Goal: Transaction & Acquisition: Book appointment/travel/reservation

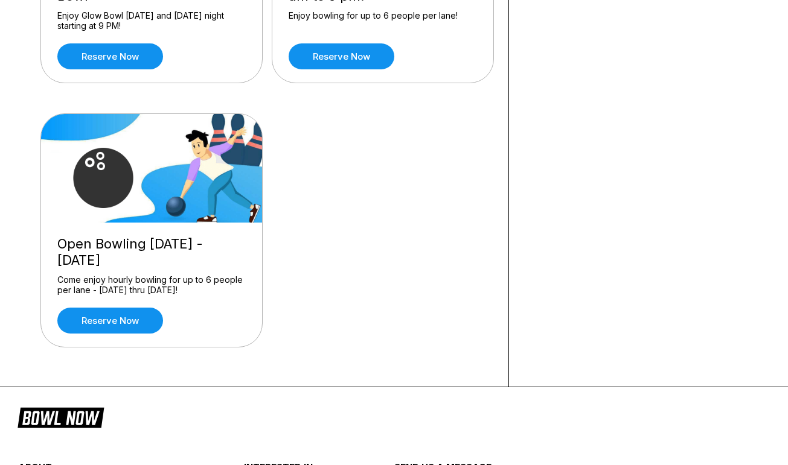
scroll to position [282, 0]
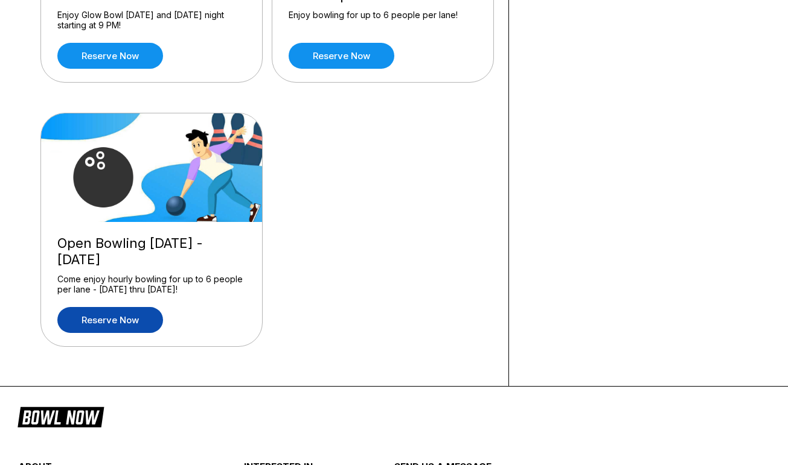
click at [90, 313] on link "Reserve now" at bounding box center [110, 320] width 106 height 26
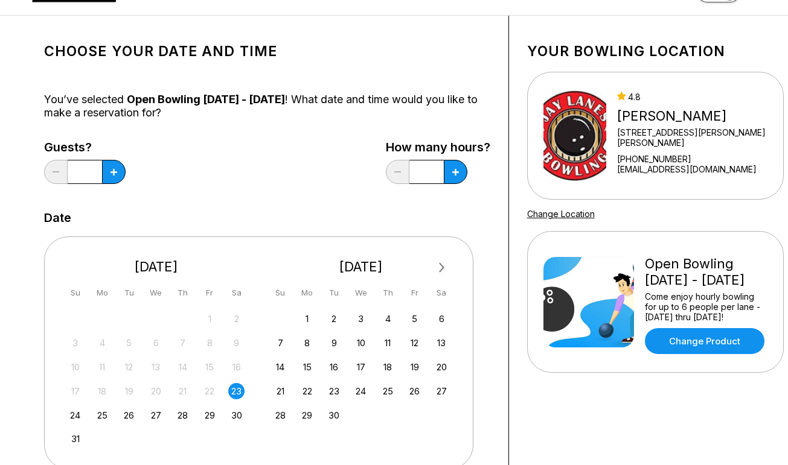
scroll to position [84, 0]
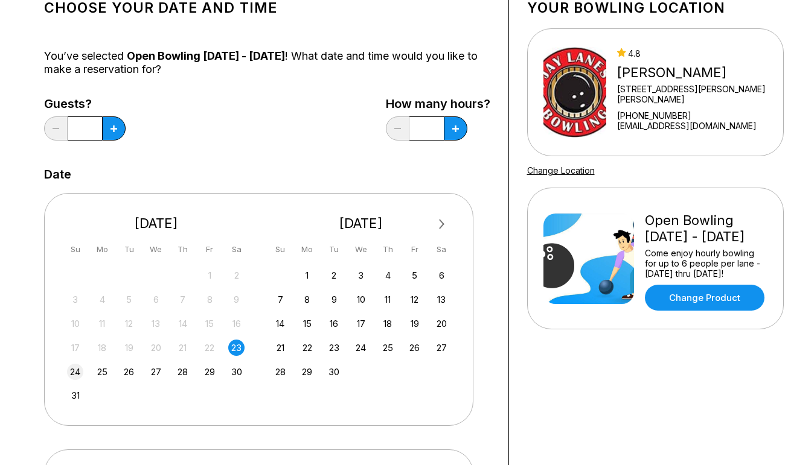
click at [73, 371] on div "24" at bounding box center [75, 372] width 16 height 16
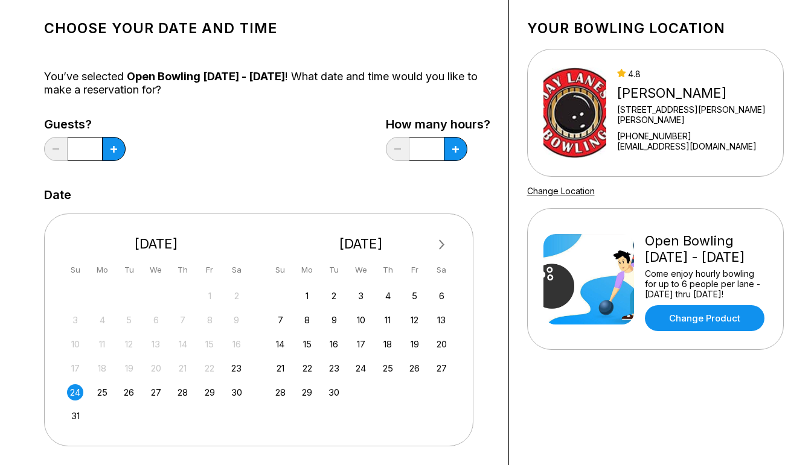
scroll to position [63, 0]
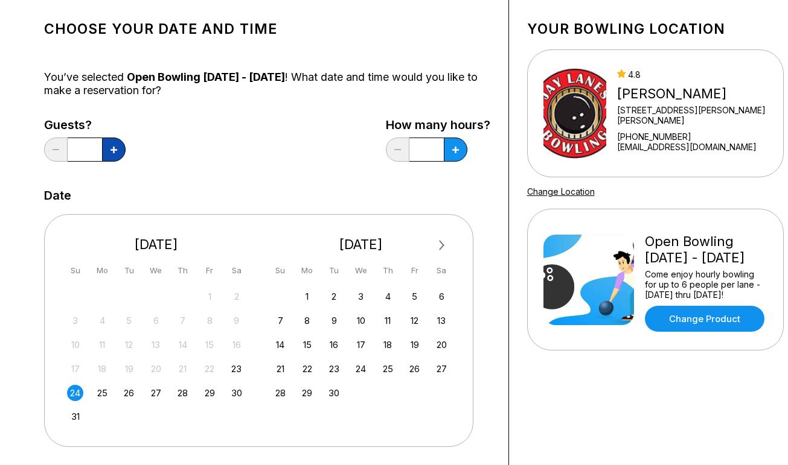
click at [113, 151] on icon at bounding box center [113, 150] width 7 height 7
click at [113, 149] on icon at bounding box center [113, 150] width 7 height 7
click at [120, 158] on button at bounding box center [114, 150] width 24 height 24
click at [113, 149] on icon at bounding box center [113, 150] width 7 height 7
type input "*"
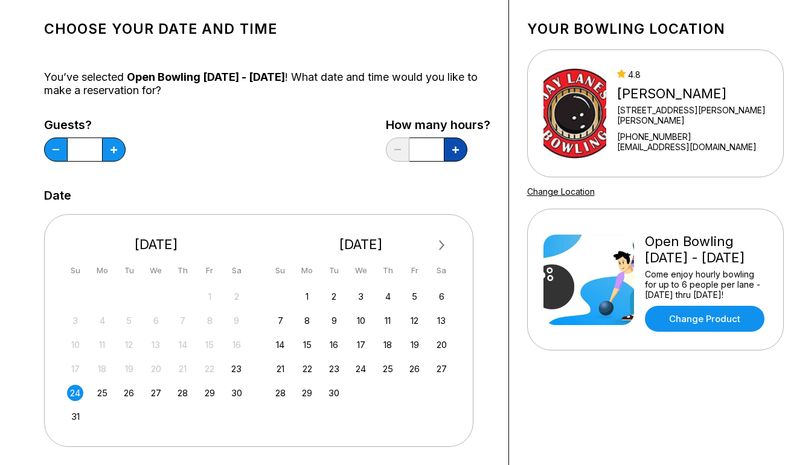
click at [117, 149] on icon at bounding box center [113, 150] width 7 height 7
type input "*"
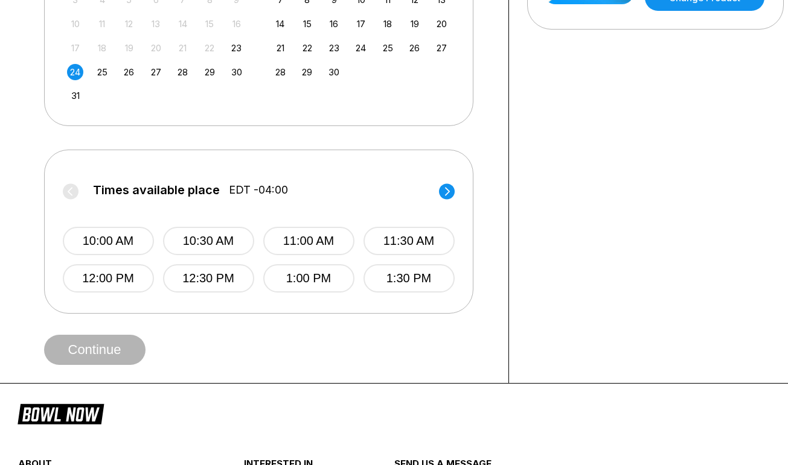
scroll to position [395, 0]
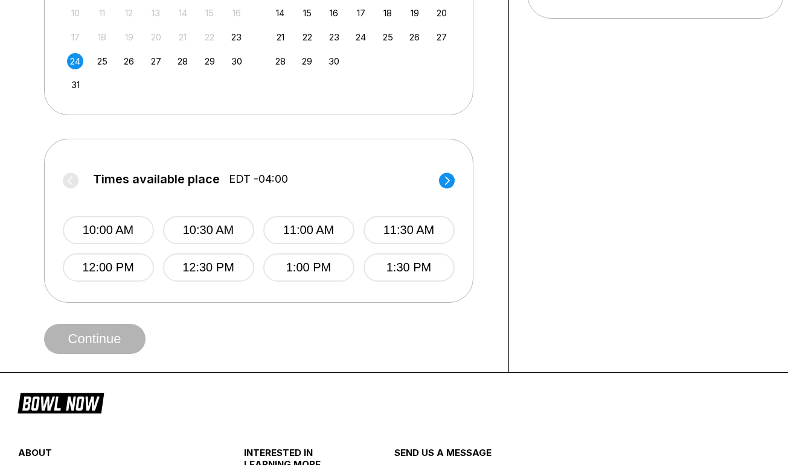
click at [446, 177] on icon at bounding box center [446, 180] width 5 height 8
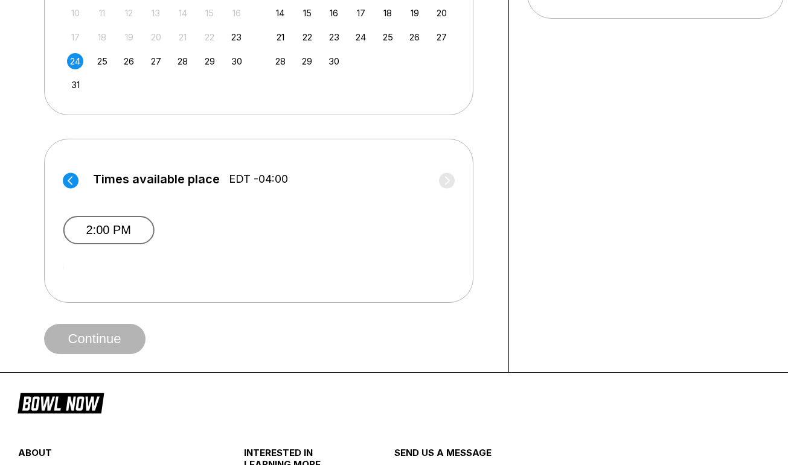
click at [104, 231] on button "2:00 PM" at bounding box center [108, 230] width 91 height 28
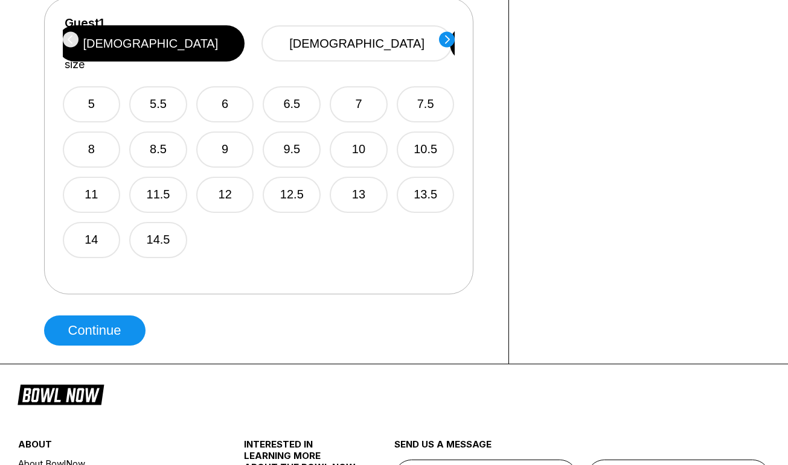
scroll to position [768, 0]
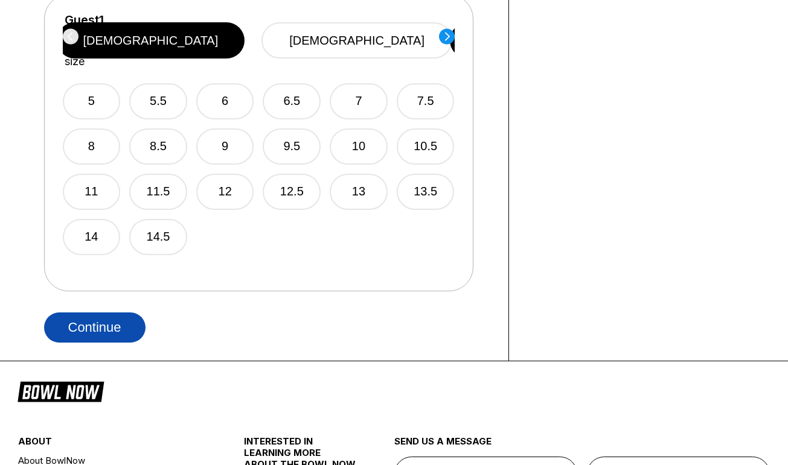
click at [62, 317] on button "Continue" at bounding box center [94, 328] width 101 height 30
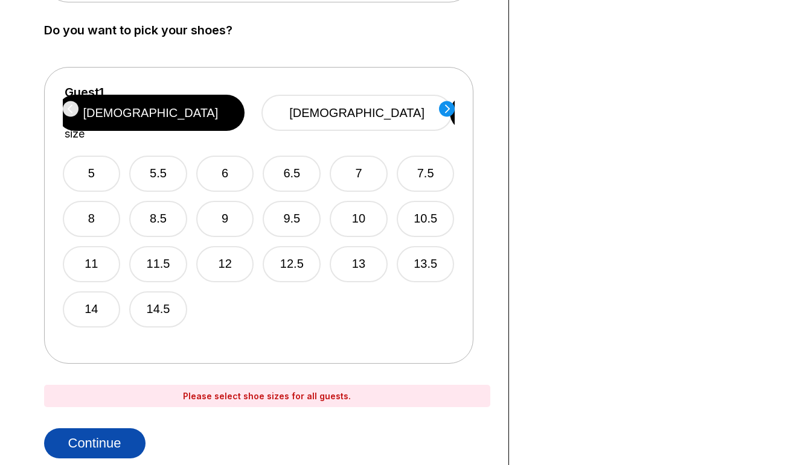
scroll to position [696, 0]
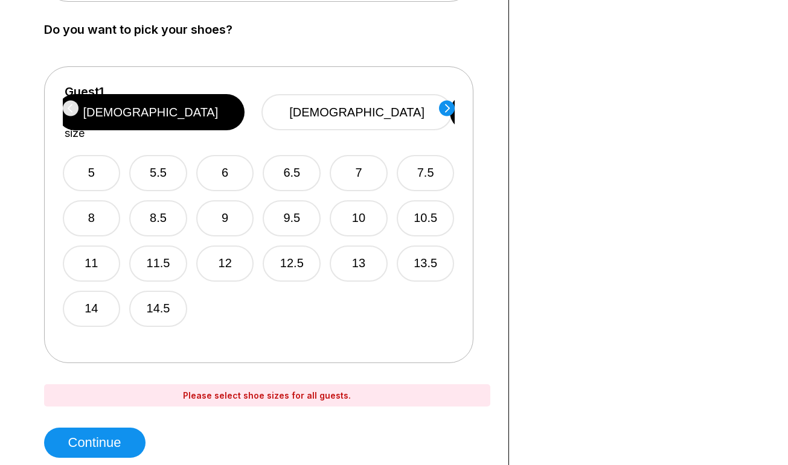
click at [447, 113] on circle at bounding box center [447, 108] width 16 height 16
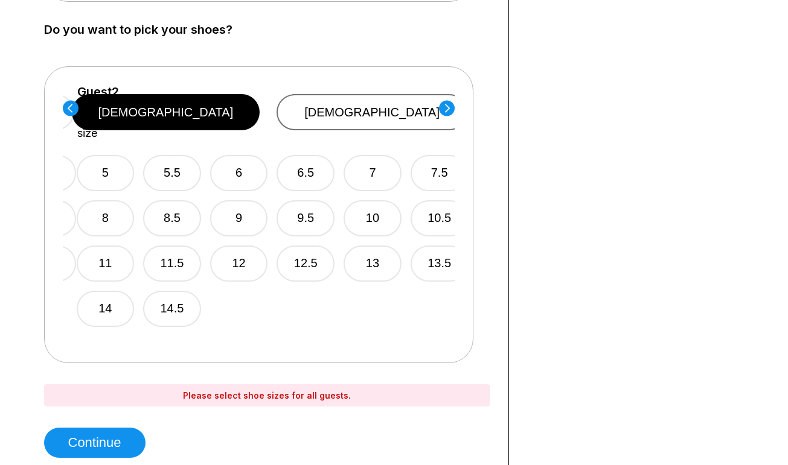
click at [427, 106] on button "[DEMOGRAPHIC_DATA]" at bounding box center [371, 112] width 191 height 36
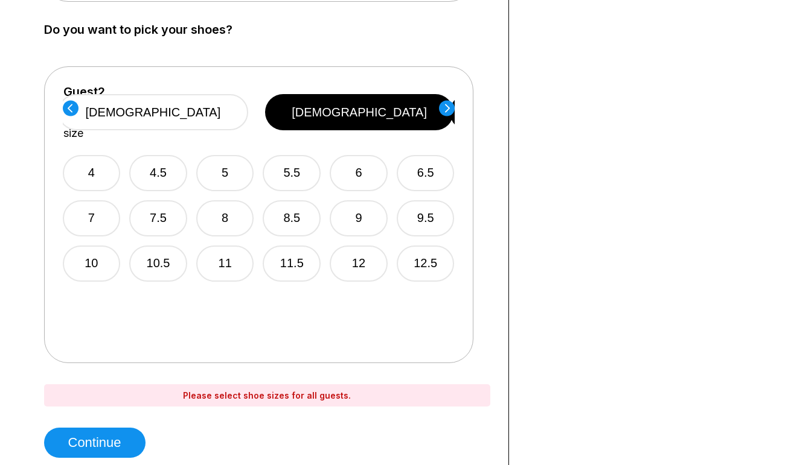
click at [447, 109] on circle at bounding box center [447, 108] width 16 height 16
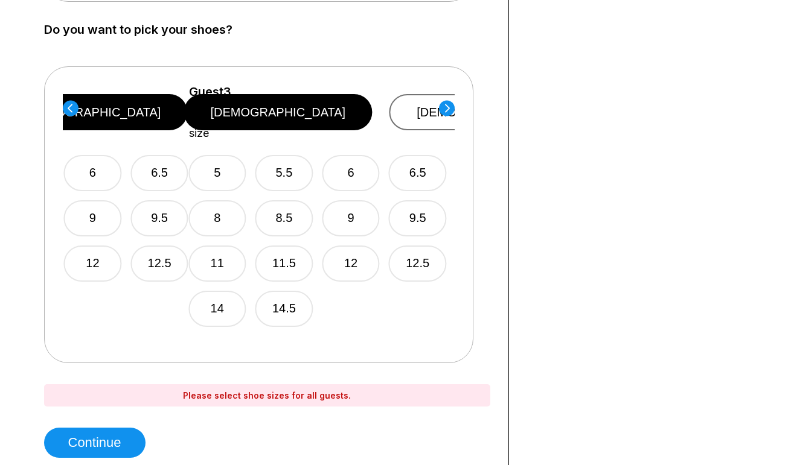
click at [438, 106] on button "[DEMOGRAPHIC_DATA]" at bounding box center [484, 112] width 191 height 36
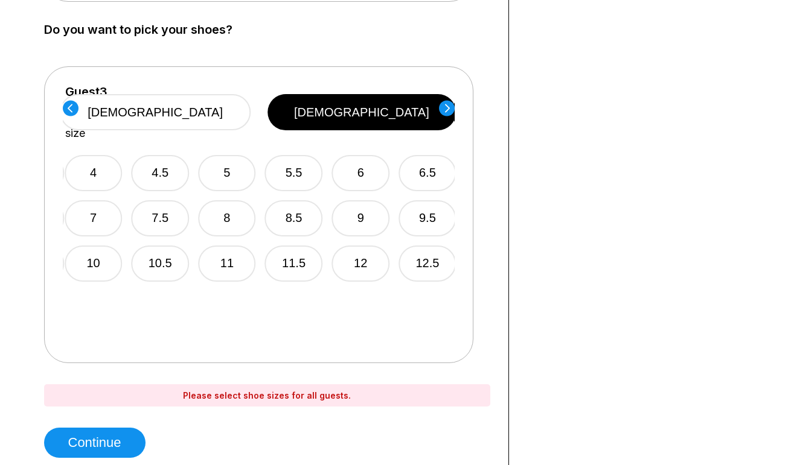
click at [447, 108] on circle at bounding box center [447, 108] width 16 height 16
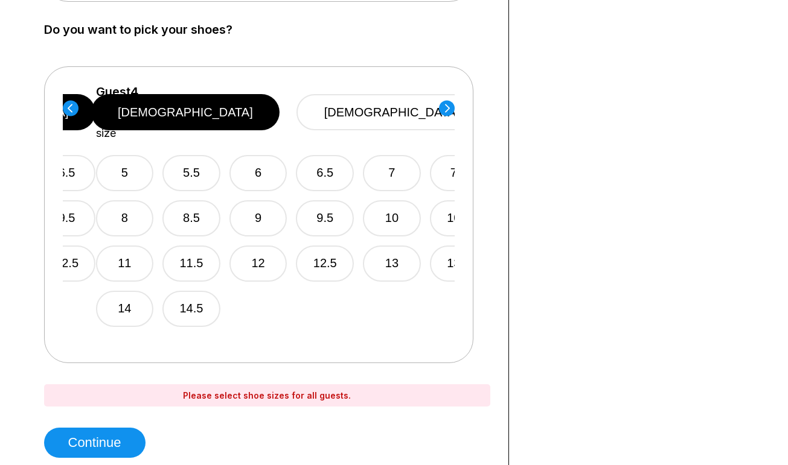
click at [436, 103] on div "Guest 4 Select shoe size [DEMOGRAPHIC_DATA] [DEMOGRAPHIC_DATA]" at bounding box center [291, 112] width 392 height 55
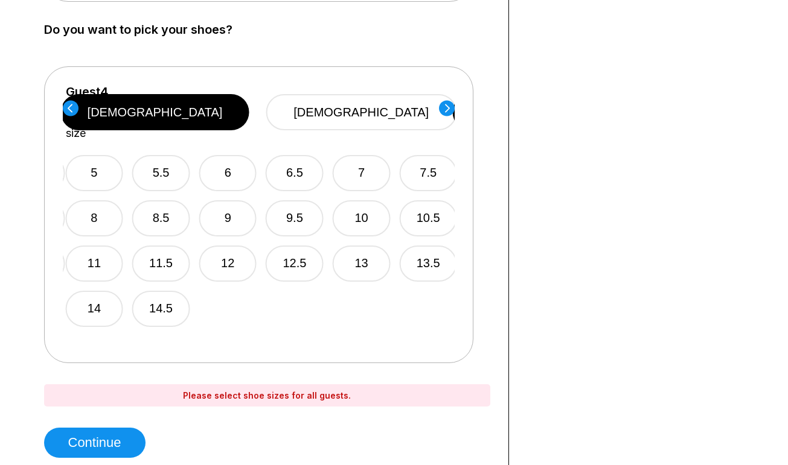
click at [445, 109] on circle at bounding box center [447, 108] width 16 height 16
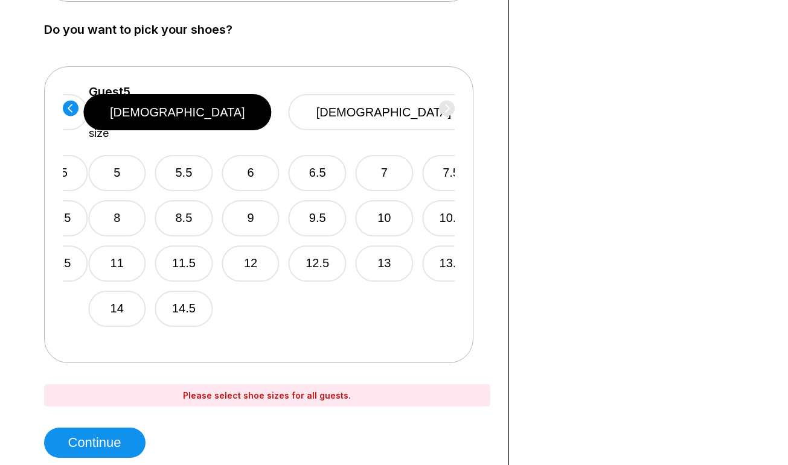
click at [447, 110] on div "Guest 5 Select shoe size [DEMOGRAPHIC_DATA] [DEMOGRAPHIC_DATA]" at bounding box center [284, 112] width 392 height 55
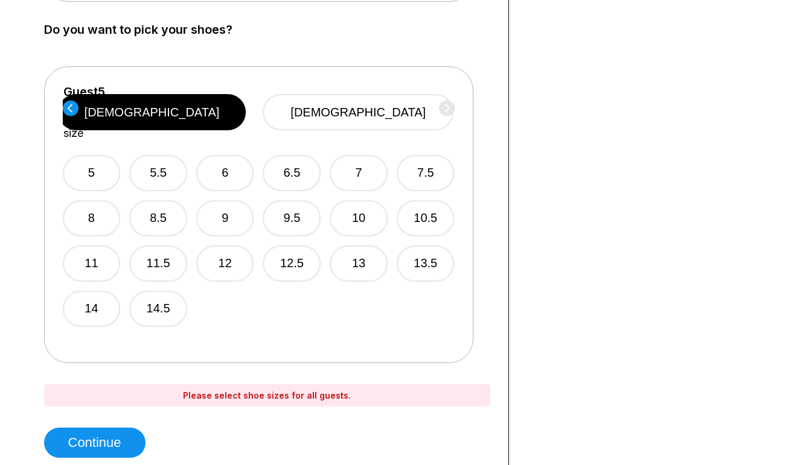
click at [65, 110] on circle at bounding box center [71, 108] width 16 height 16
click at [72, 110] on circle at bounding box center [71, 108] width 16 height 16
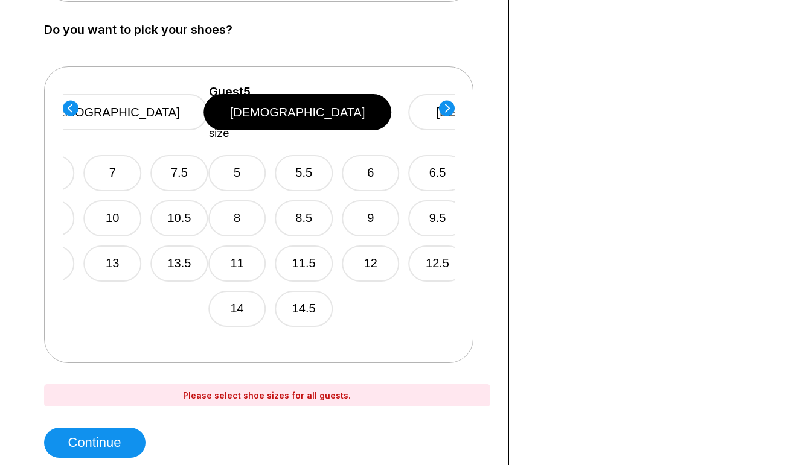
click at [69, 108] on circle at bounding box center [71, 108] width 16 height 16
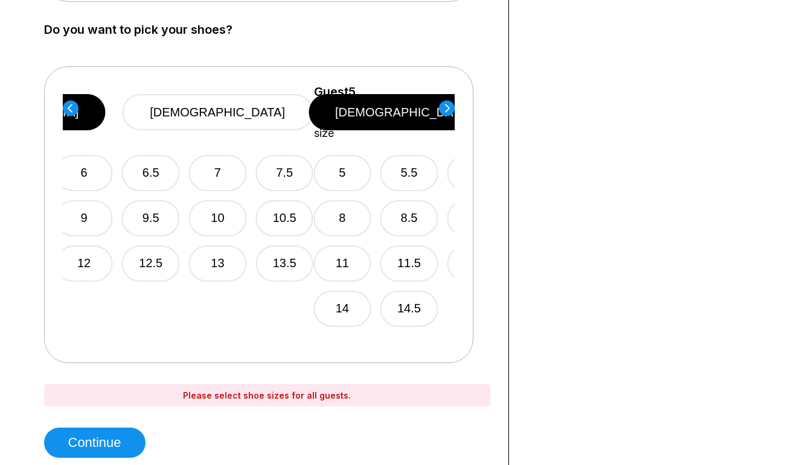
click at [67, 104] on circle at bounding box center [71, 108] width 16 height 16
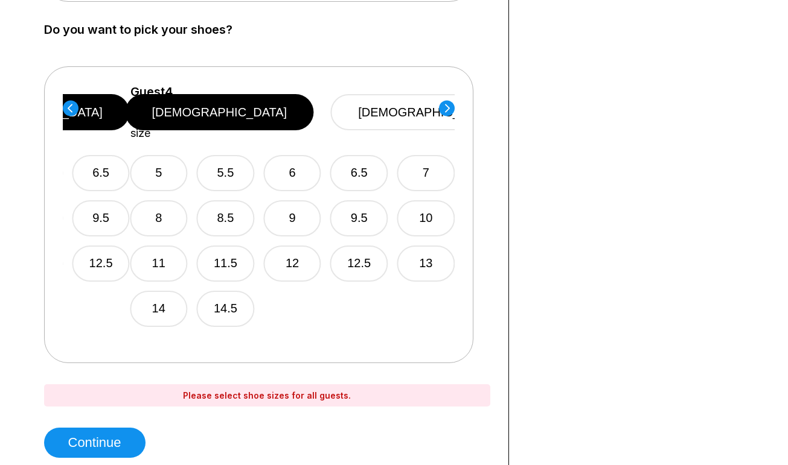
click at [63, 104] on circle at bounding box center [71, 108] width 16 height 16
click at [69, 108] on circle at bounding box center [71, 108] width 16 height 16
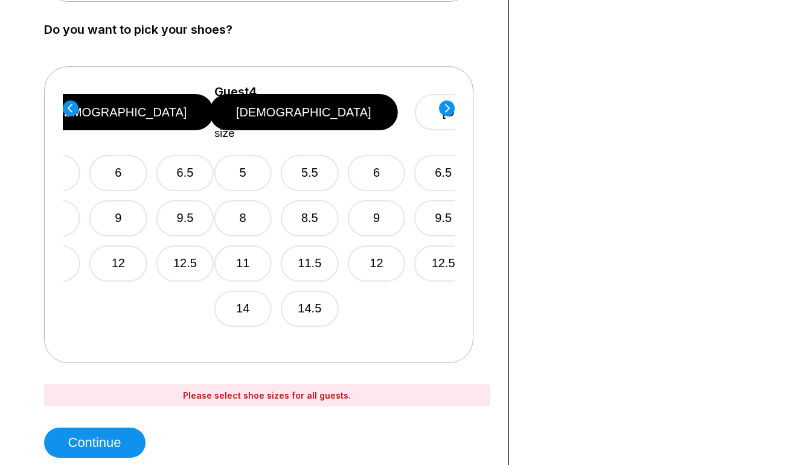
click at [63, 105] on circle at bounding box center [71, 108] width 16 height 16
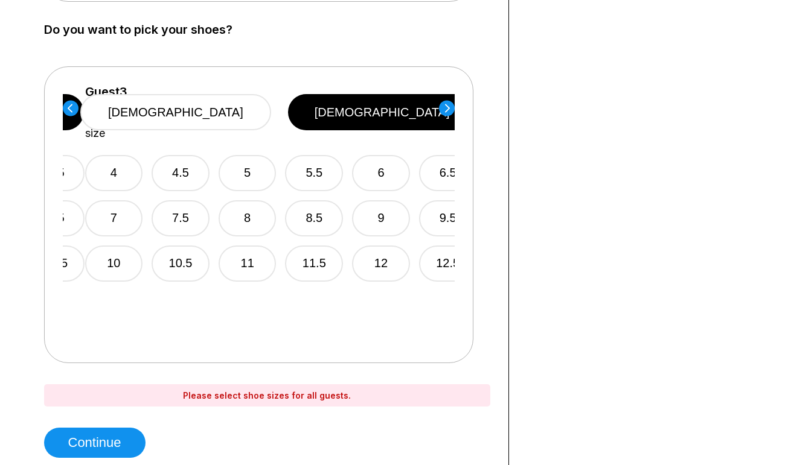
click at [60, 107] on div "Guest 1 Select shoe size [DEMOGRAPHIC_DATA] [DEMOGRAPHIC_DATA] 5 5.5 6 6.5 7 7.…" at bounding box center [258, 214] width 429 height 297
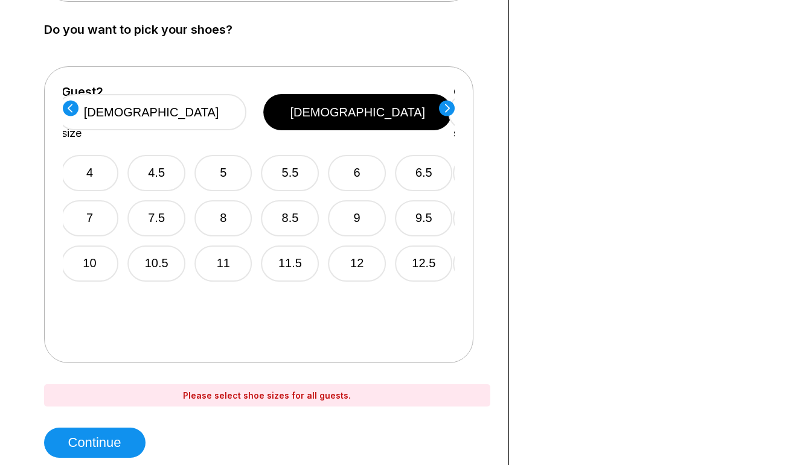
click at [69, 108] on circle at bounding box center [71, 108] width 16 height 16
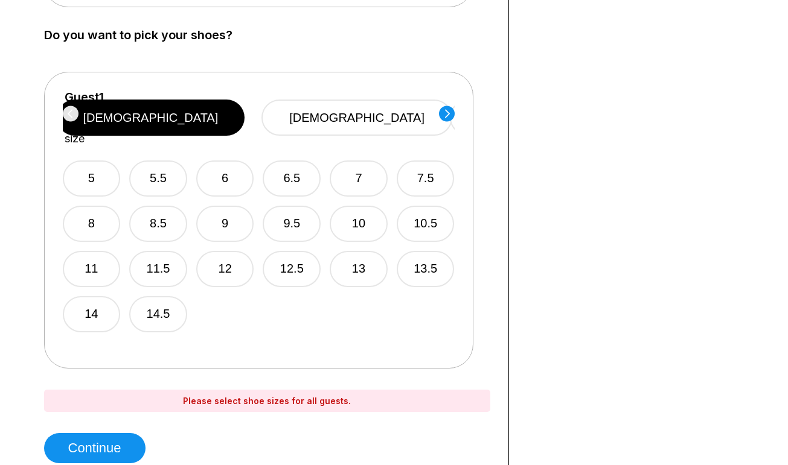
scroll to position [690, 0]
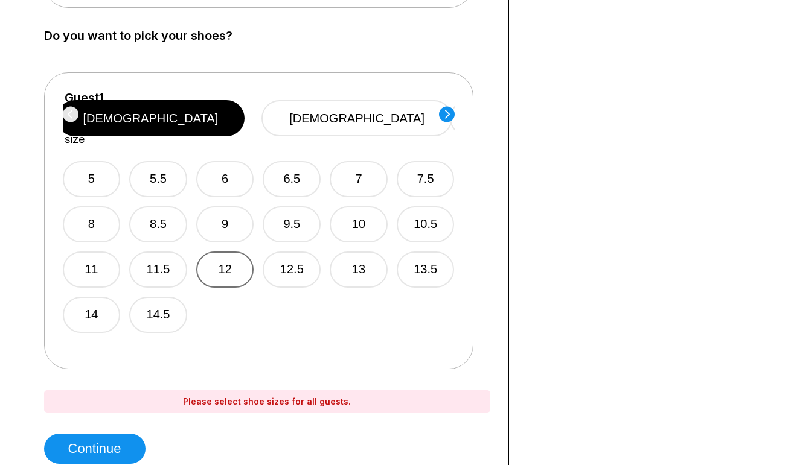
click at [227, 263] on button "12" at bounding box center [225, 270] width 58 height 36
click at [442, 118] on circle at bounding box center [447, 114] width 16 height 16
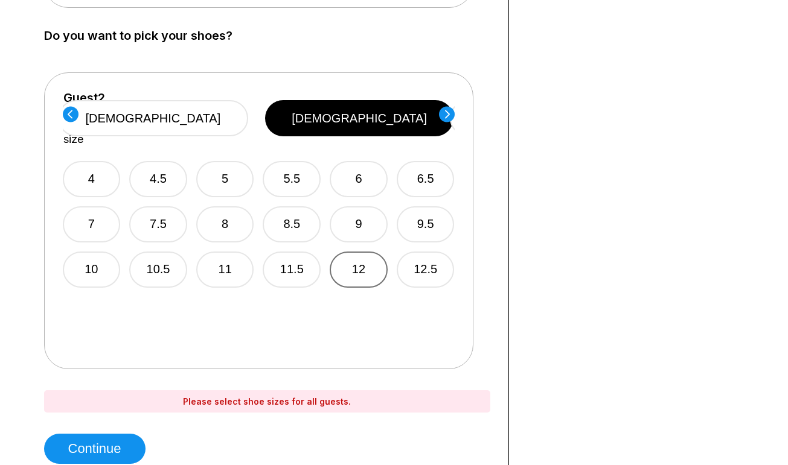
click at [361, 261] on button "12" at bounding box center [359, 270] width 58 height 36
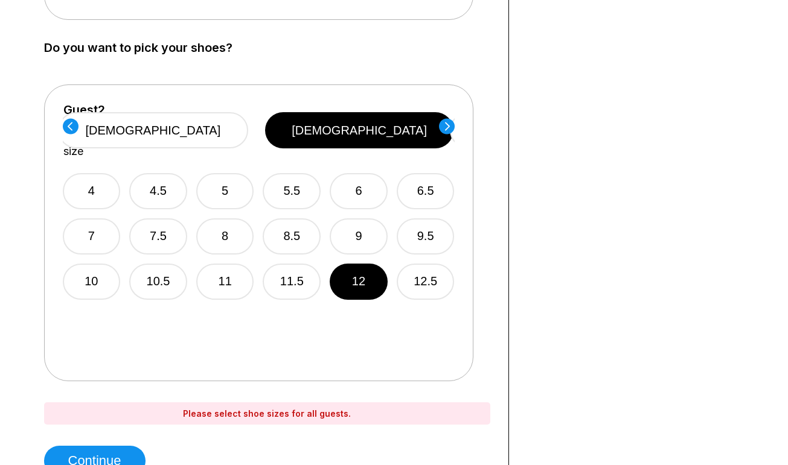
scroll to position [678, 0]
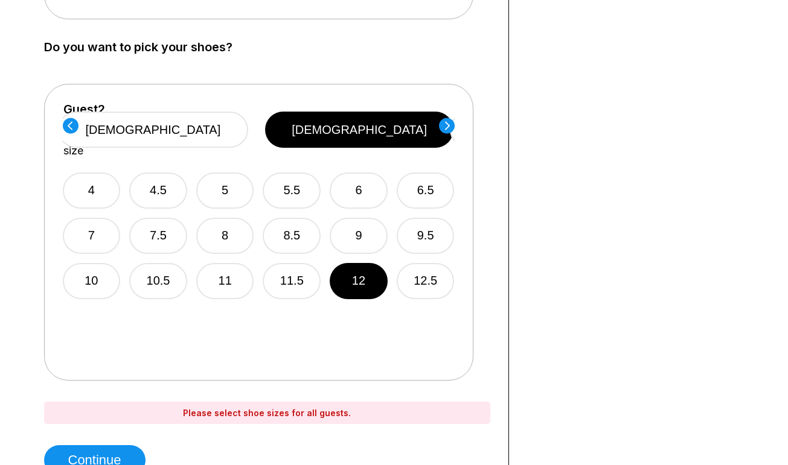
click at [445, 124] on circle at bounding box center [447, 126] width 16 height 16
click at [101, 272] on button "10" at bounding box center [92, 281] width 58 height 36
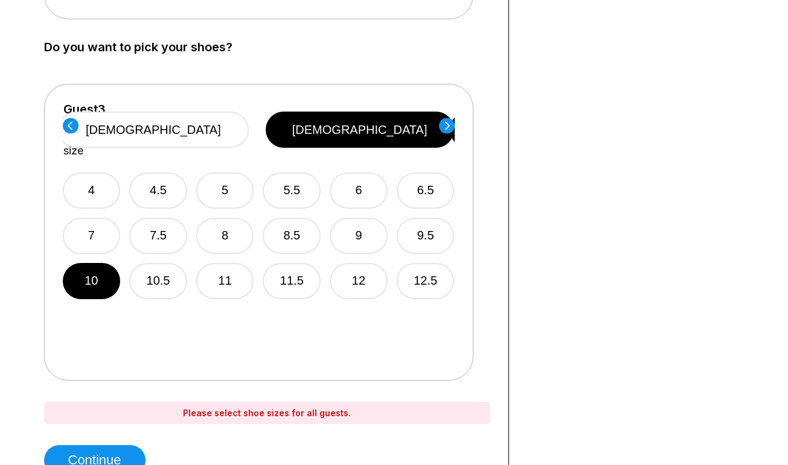
click at [442, 128] on circle at bounding box center [447, 126] width 16 height 16
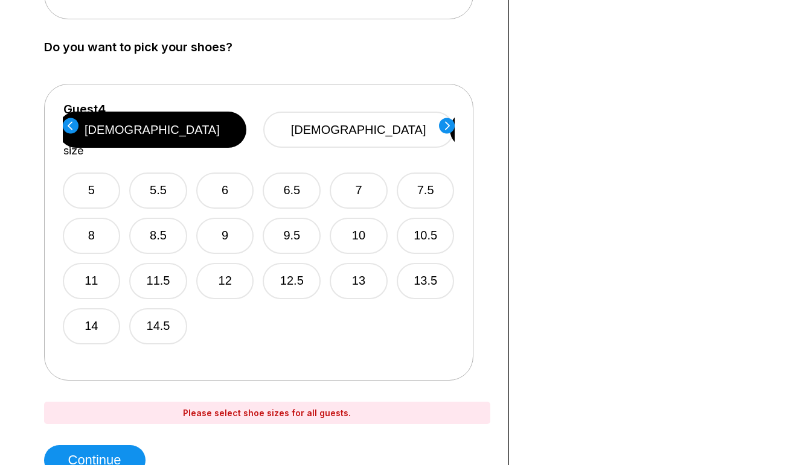
click at [394, 243] on div "5 5.5 6 6.5 7 7.5 8 8.5 9 9.5 10 10.5 11 11.5 12 12.5 13 13.5 14 14.5" at bounding box center [259, 251] width 392 height 187
click at [369, 263] on button "13" at bounding box center [359, 281] width 58 height 36
click at [442, 132] on circle at bounding box center [447, 126] width 16 height 16
click at [106, 267] on button "11" at bounding box center [92, 281] width 58 height 36
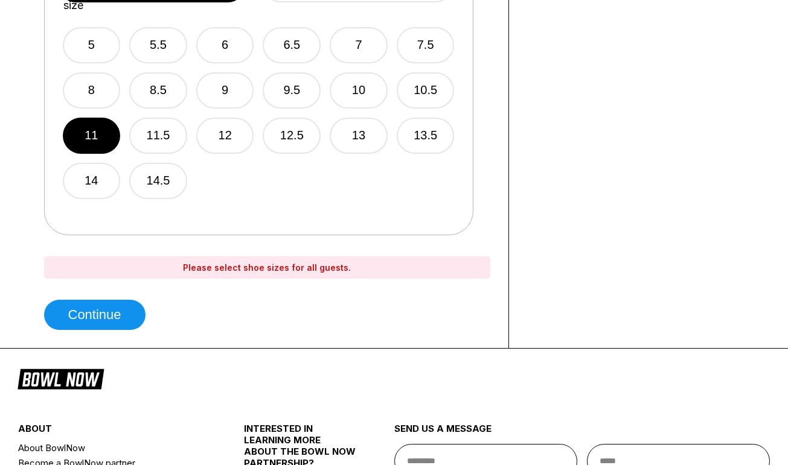
scroll to position [824, 0]
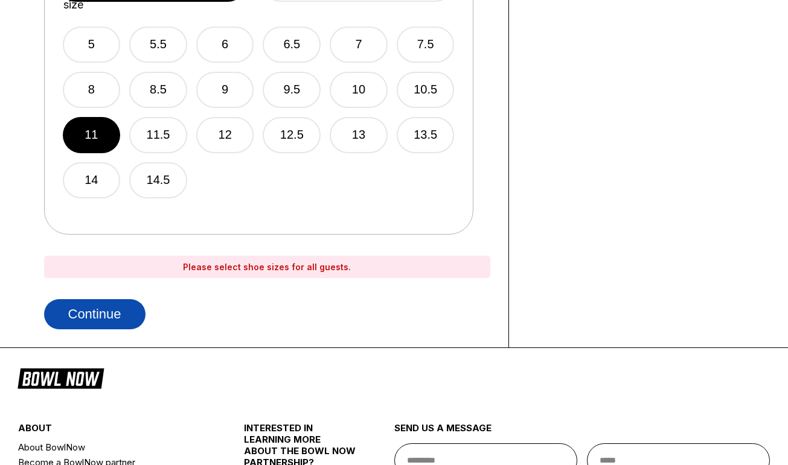
click at [132, 320] on button "Continue" at bounding box center [94, 314] width 101 height 30
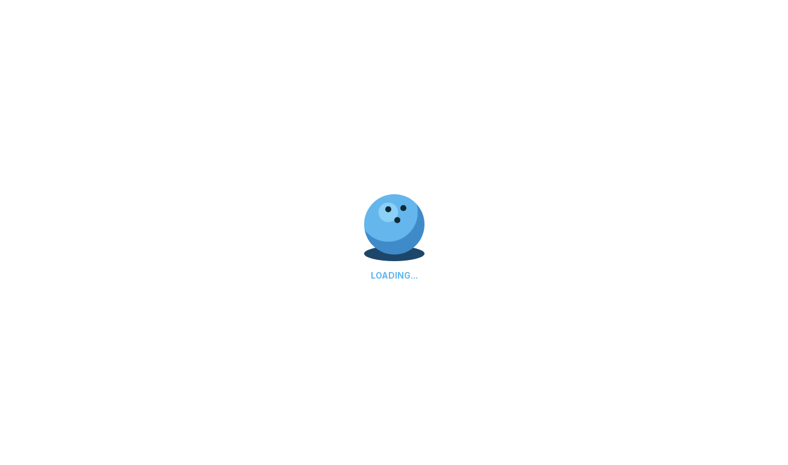
scroll to position [0, 0]
select select "**"
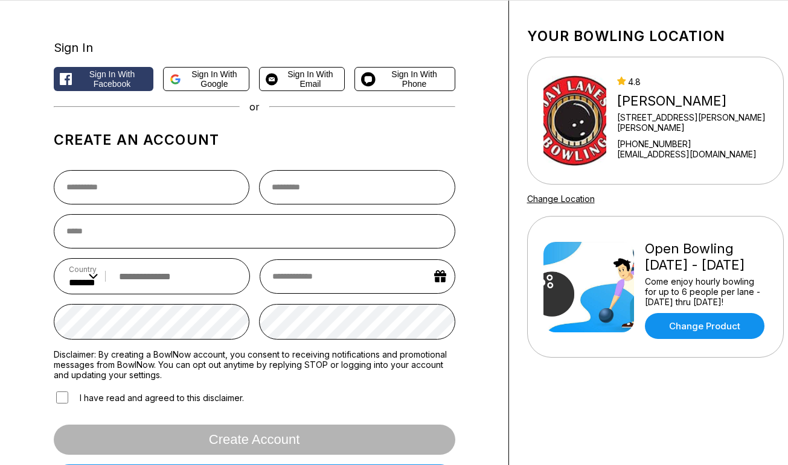
scroll to position [66, 0]
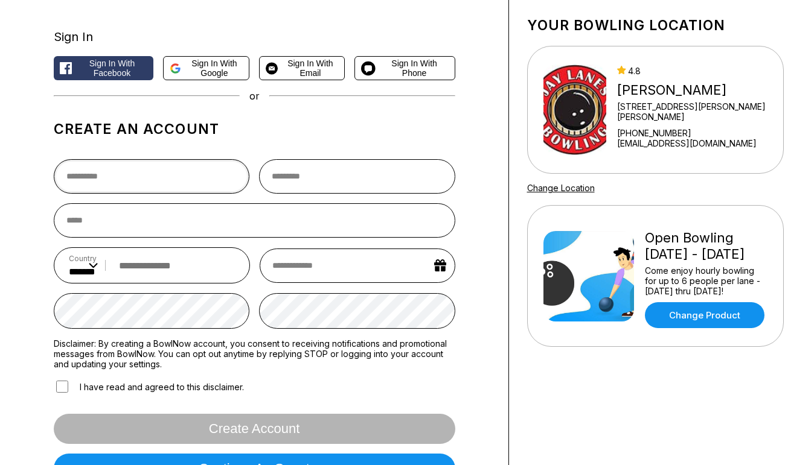
click at [86, 181] on input "text" at bounding box center [152, 176] width 196 height 34
type input "*****"
type input "*******"
click at [150, 226] on input "email" at bounding box center [254, 220] width 401 height 34
type input "**********"
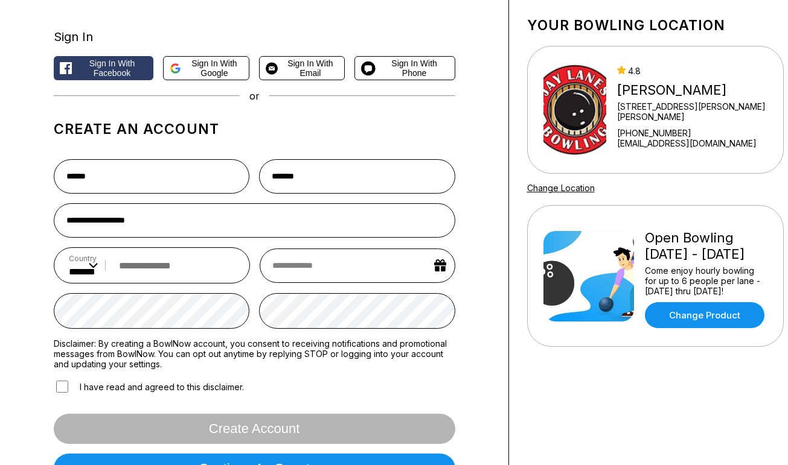
click at [211, 267] on input "tel" at bounding box center [174, 266] width 123 height 22
type input "**********"
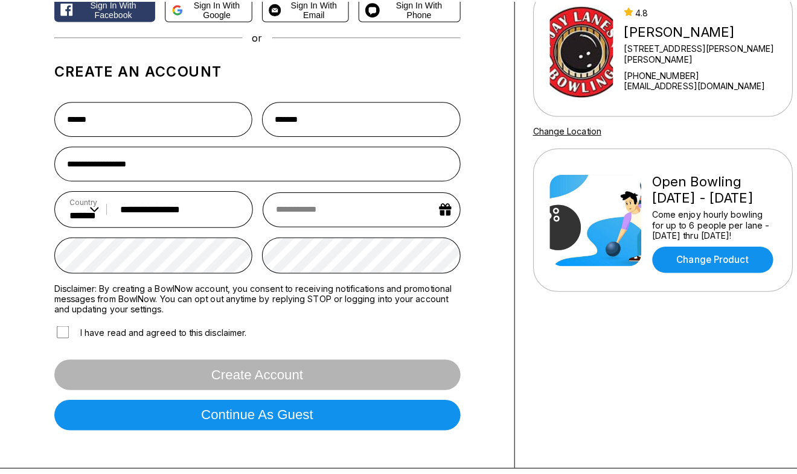
scroll to position [126, 0]
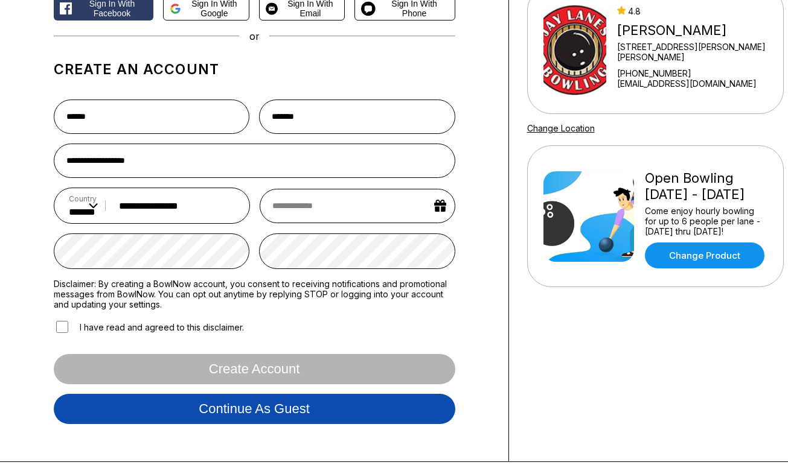
click at [270, 424] on button "Continue as guest" at bounding box center [254, 409] width 401 height 30
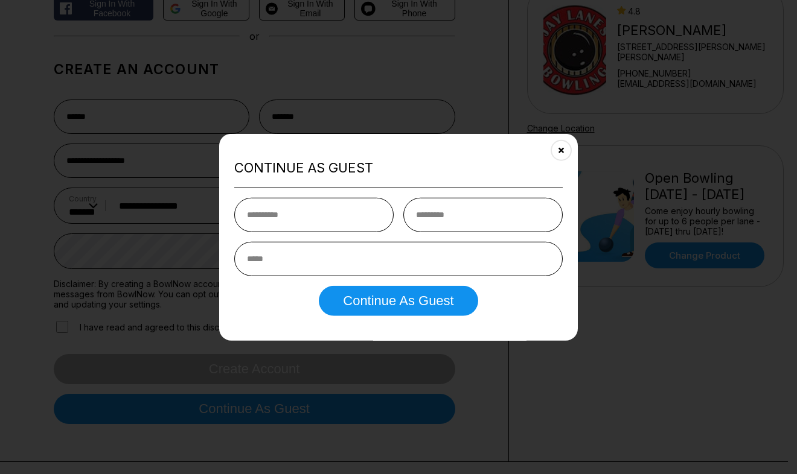
click at [281, 218] on input "text" at bounding box center [313, 214] width 159 height 34
type input "*****"
type input "*******"
click at [275, 257] on input "email" at bounding box center [398, 258] width 328 height 34
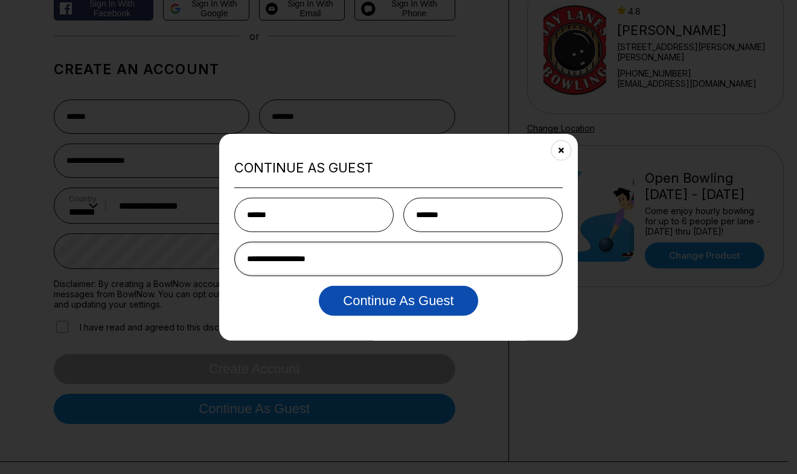
type input "**********"
click at [400, 296] on button "Continue as Guest" at bounding box center [398, 300] width 159 height 30
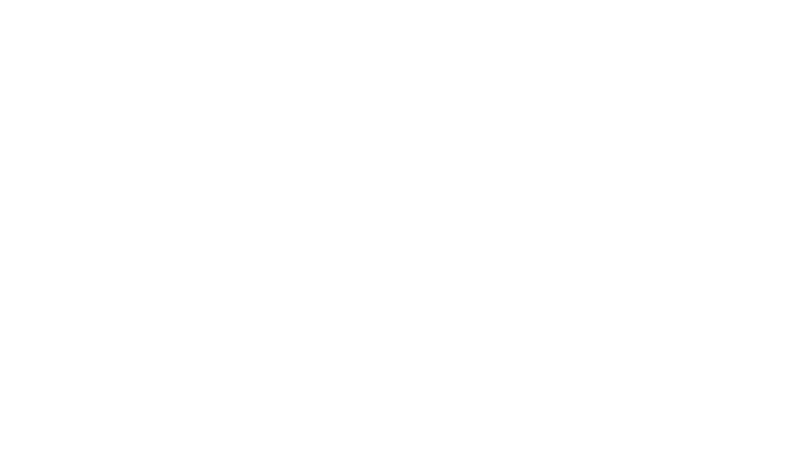
scroll to position [0, 0]
select select "**"
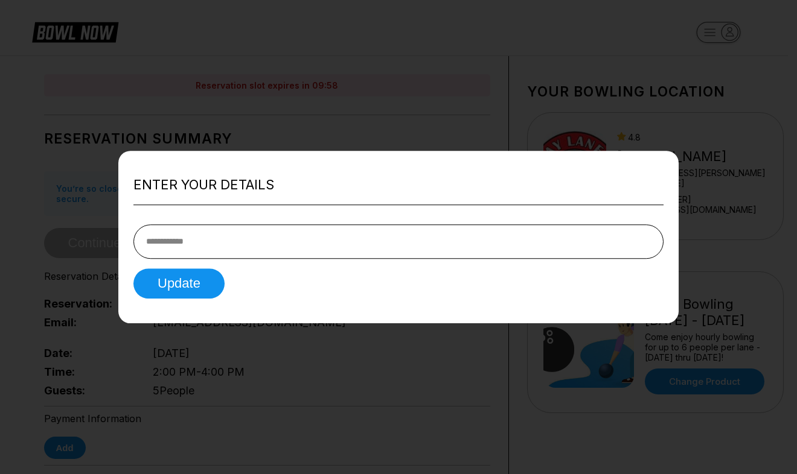
click at [242, 243] on input "tel" at bounding box center [398, 242] width 530 height 34
type input "**********"
click at [198, 281] on button "Update" at bounding box center [178, 284] width 91 height 30
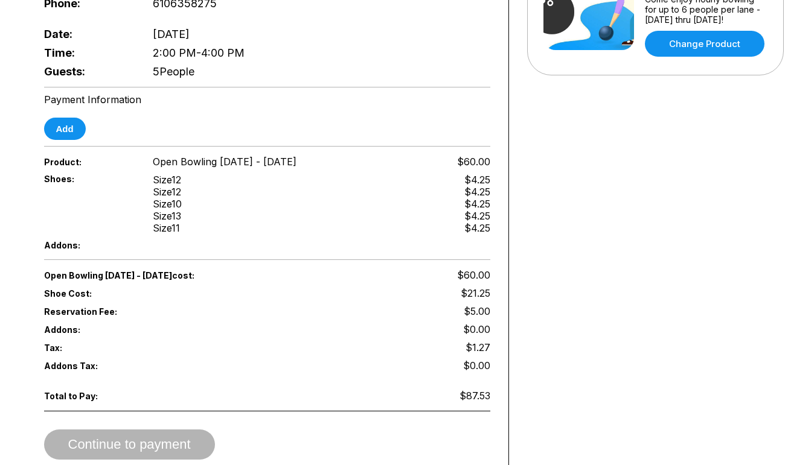
scroll to position [339, 0]
